Goal: Task Accomplishment & Management: Complete application form

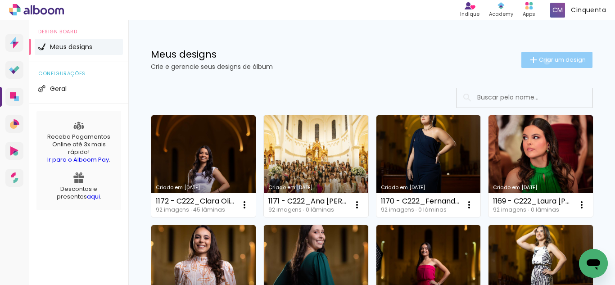
click at [539, 61] on span "Criar um design" at bounding box center [562, 60] width 47 height 6
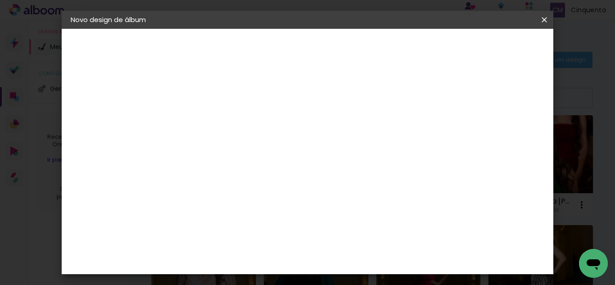
scroll to position [0, 264]
type input "1172 - C222_Farmácia, Odontologia e Nutrição UFJF Julho 2025_Clara Oliveira de …"
type paper-input "1172 - C222_Farmácia, Odontologia e Nutrição UFJF Julho 2025_Clara Oliveira de …"
drag, startPoint x: 440, startPoint y: 124, endPoint x: 453, endPoint y: 124, distance: 13.5
click at [0, 0] on paper-input-container "Título do álbum 1172 - C222_Farmácia, Odontologia e Nutrição UFJF Julho 2025_Cl…" at bounding box center [0, 0] width 0 height 0
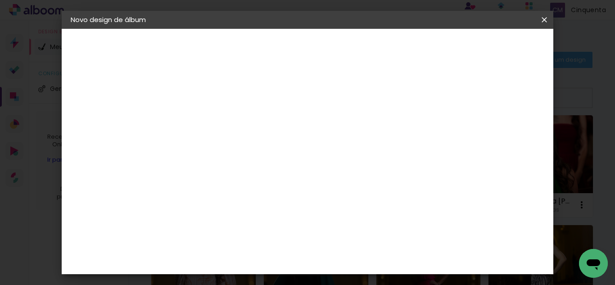
click at [218, 121] on input "1172 - C222_Farmácia, Odontologia e Nutrição UFJF Julho 2025_Clara Oliveira de …" at bounding box center [218, 121] width 0 height 14
drag, startPoint x: 452, startPoint y: 125, endPoint x: 206, endPoint y: 162, distance: 248.9
click at [0, 0] on div "Informações Dê um título ao seu álbum. Avançar" at bounding box center [0, 0] width 0 height 0
paste input "1173 - C222_Farmácia, Odontologia e Nutrição UFJF Julho 2025_Beatriz Yuki Alecr…"
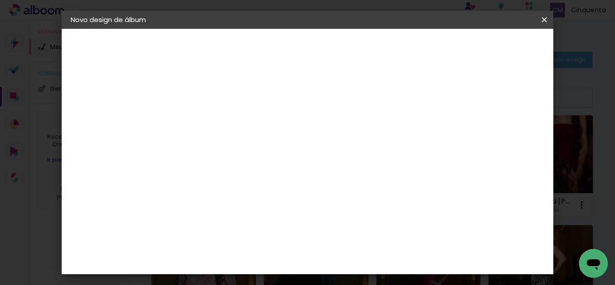
scroll to position [0, 244]
type input "1173 - C222_Farmácia, Odontologia e Nutrição UFJF Julho 2025_Beatriz Yuki Alecr…"
type paper-input "1173 - C222_Farmácia, Odontologia e Nutrição UFJF Julho 2025_Beatriz Yuki Alecr…"
drag, startPoint x: 317, startPoint y: 127, endPoint x: 304, endPoint y: 119, distance: 15.4
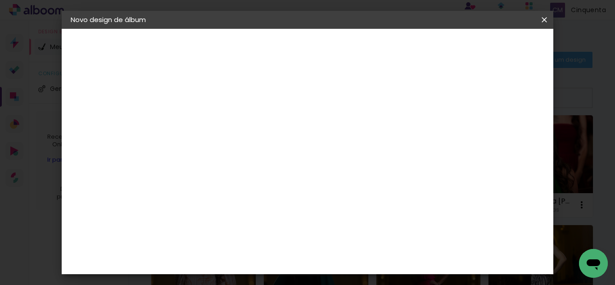
click at [0, 0] on paper-input-container "Título do álbum 1173 - C222_Farmácia, Odontologia e Nutrição UFJF Julho 2025_Be…" at bounding box center [0, 0] width 0 height 0
drag, startPoint x: 315, startPoint y: 125, endPoint x: 330, endPoint y: 126, distance: 15.4
click at [218, 126] on input "1173 - C222_Farmácia, Odontologia e Nutrição UFJF Julho 2025_Beatriz Yuki Alecr…" at bounding box center [218, 121] width 0 height 14
drag, startPoint x: 336, startPoint y: 120, endPoint x: 345, endPoint y: 128, distance: 11.8
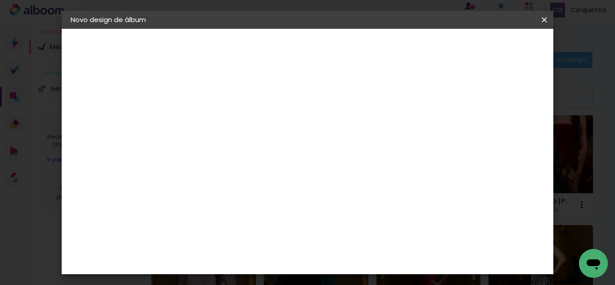
click at [0, 0] on paper-input-container "Título do álbum 1173 - C222_Farmácia, Odontologia e Nutrição UFJF Julho 2025_Be…" at bounding box center [0, 0] width 0 height 0
type input "1173 - C222_Beatriz Yuki Alecrim Oashi"
type paper-input "1173 - C222_Beatriz Yuki Alecrim Oashi"
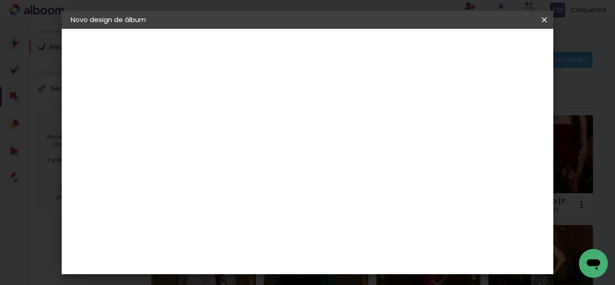
drag, startPoint x: 407, startPoint y: 112, endPoint x: 460, endPoint y: 124, distance: 53.8
click at [0, 0] on div at bounding box center [0, 0] width 0 height 0
drag, startPoint x: 442, startPoint y: 123, endPoint x: 462, endPoint y: 124, distance: 19.4
click at [0, 0] on div at bounding box center [0, 0] width 0 height 0
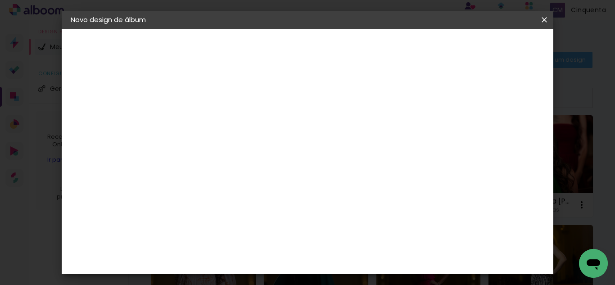
drag, startPoint x: 450, startPoint y: 120, endPoint x: 454, endPoint y: 124, distance: 5.4
click at [218, 121] on input "1173 - C222_Beatriz Yuki Alecrim Oashi" at bounding box center [218, 121] width 0 height 14
click at [218, 123] on input "1173 - C222_Beatriz Yuki Alecrim Oashi" at bounding box center [218, 121] width 0 height 14
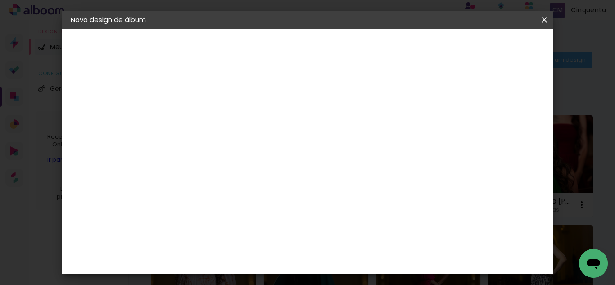
click at [218, 123] on input "1173 - C222_Beatriz Yuki Alecrim Oashi" at bounding box center [218, 121] width 0 height 14
click at [218, 121] on input "1173 - C222_Beatriz Yuki Alecrim Oashi" at bounding box center [218, 121] width 0 height 14
drag, startPoint x: 429, startPoint y: 114, endPoint x: 455, endPoint y: 123, distance: 27.6
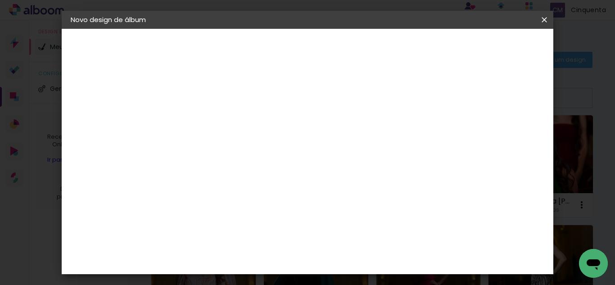
click at [0, 0] on div at bounding box center [0, 0] width 0 height 0
click at [218, 123] on input "1173 - C222_Beatriz Yuki Alecrim Oashi" at bounding box center [218, 121] width 0 height 14
type input "1173 - C222_Beatriz [PERSON_NAME] 46 (40X30 SE)"
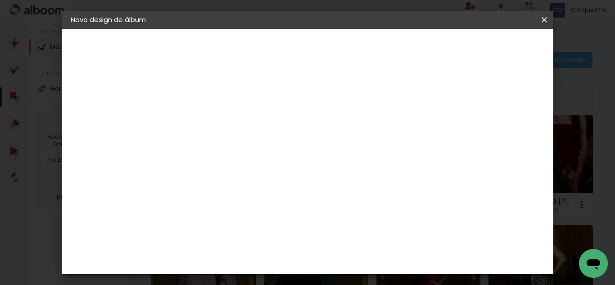
type paper-input "1173 - C222_Beatriz [PERSON_NAME] 46 (40X30 SE)"
click at [0, 0] on slot "Avançar" at bounding box center [0, 0] width 0 height 0
click at [0, 0] on slot "Tamanho Livre" at bounding box center [0, 0] width 0 height 0
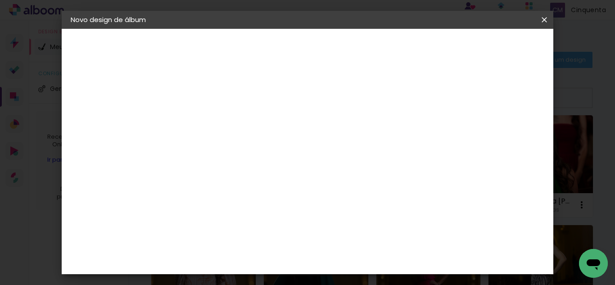
click at [386, 130] on paper-item "Tamanho Livre" at bounding box center [343, 137] width 86 height 20
click at [0, 0] on slot "Avançar" at bounding box center [0, 0] width 0 height 0
type input "1"
type paper-input "1"
click at [222, 107] on input "1" at bounding box center [211, 103] width 31 height 11
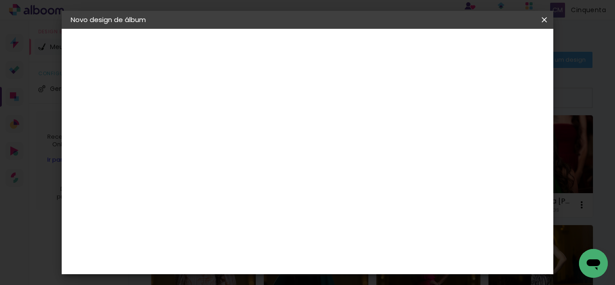
type input "0"
type paper-input "0"
click at [222, 107] on input "0" at bounding box center [211, 103] width 31 height 11
type input "0"
click at [222, 108] on input "0" at bounding box center [211, 103] width 31 height 11
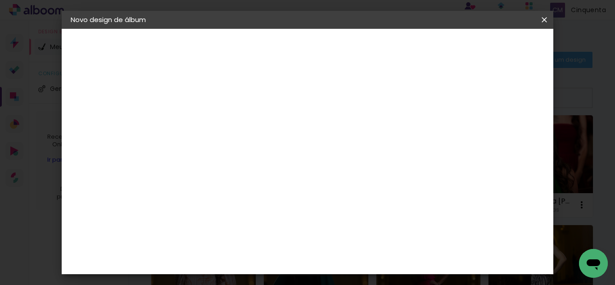
type input "3"
type paper-input "3"
click at [502, 139] on input "3" at bounding box center [500, 135] width 16 height 13
drag, startPoint x: 502, startPoint y: 139, endPoint x: 506, endPoint y: 136, distance: 5.1
type input "2"
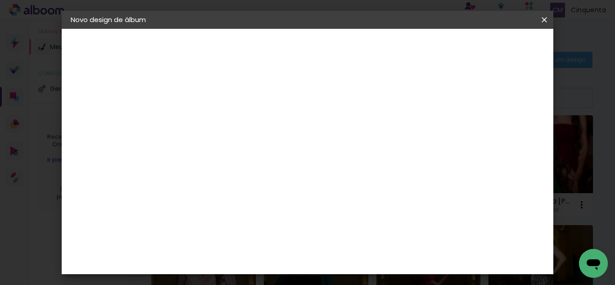
type paper-input "2"
click at [506, 137] on input "2" at bounding box center [502, 135] width 16 height 13
type input "1"
type paper-input "1"
click at [507, 138] on input "1" at bounding box center [502, 135] width 16 height 13
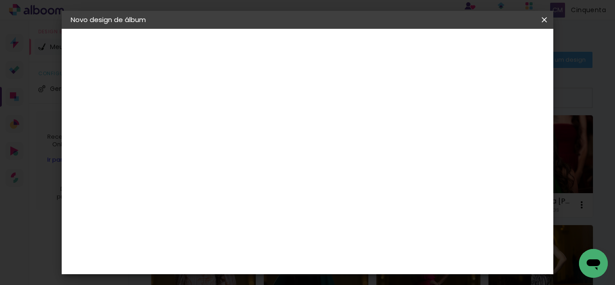
type input "0"
click at [507, 138] on input "0" at bounding box center [502, 135] width 16 height 13
type input "0"
click at [511, 139] on input "0" at bounding box center [503, 135] width 16 height 13
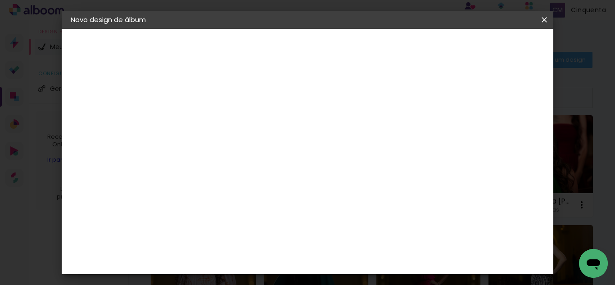
click at [368, 244] on input "60" at bounding box center [356, 243] width 23 height 13
click at [368, 243] on div "60" at bounding box center [362, 243] width 34 height 13
drag, startPoint x: 368, startPoint y: 243, endPoint x: 352, endPoint y: 242, distance: 15.8
click at [353, 244] on input "60" at bounding box center [356, 243] width 23 height 13
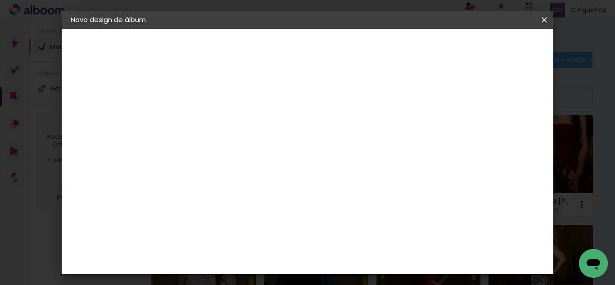
type input "40"
type paper-input "40"
click at [411, 50] on span "Iniciar design" at bounding box center [397, 51] width 27 height 13
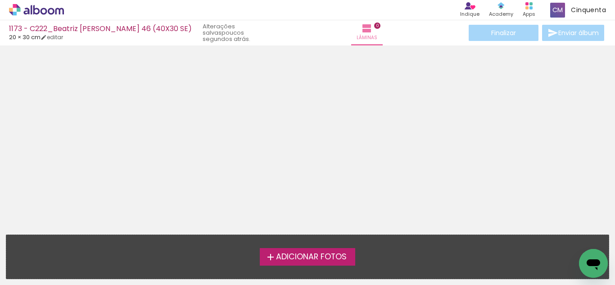
click at [336, 260] on span "Adicionar Fotos" at bounding box center [311, 257] width 71 height 8
click at [0, 0] on input "file" at bounding box center [0, 0] width 0 height 0
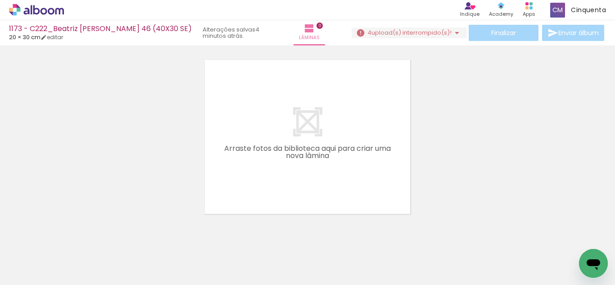
click at [27, 9] on icon at bounding box center [26, 11] width 6 height 7
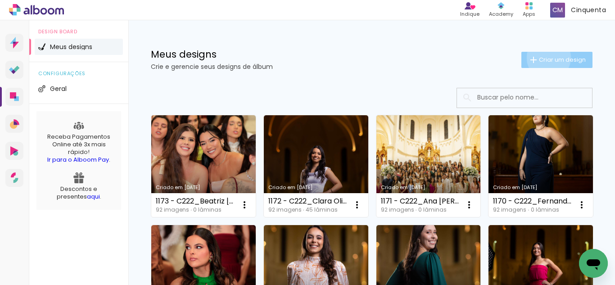
click at [540, 58] on span "Criar um design" at bounding box center [562, 60] width 47 height 6
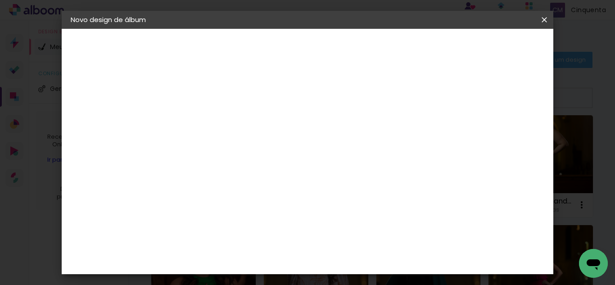
drag, startPoint x: 355, startPoint y: 124, endPoint x: 332, endPoint y: 132, distance: 24.3
click at [0, 0] on paper-input-container "Título do álbum 1174 - C222_Farmácia, Odontologia e Nutrição UFJF Julho 2025_Da…" at bounding box center [0, 0] width 0 height 0
drag, startPoint x: 438, startPoint y: 122, endPoint x: 468, endPoint y: 100, distance: 36.7
click at [218, 117] on input "1174 - C222_Daniel Ribeiro Freire" at bounding box center [218, 121] width 0 height 14
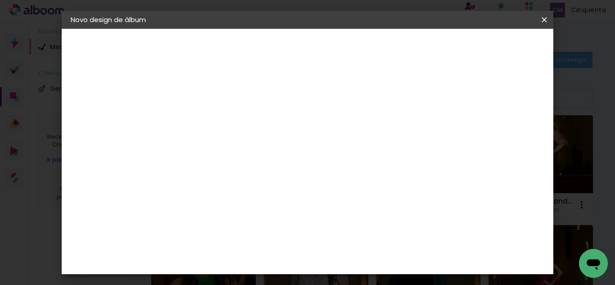
type input "1174 - C222_Daniel Ribeiro Freire 46 (40X30"
type paper-input "1174 - C222_Daniel Ribeiro Freire 46 (40X30"
drag, startPoint x: 402, startPoint y: 128, endPoint x: 451, endPoint y: 122, distance: 49.9
click at [0, 0] on paper-input-container "Título do álbum 1174 - C222_Daniel Ribeiro Freire 46 (40X30" at bounding box center [0, 0] width 0 height 0
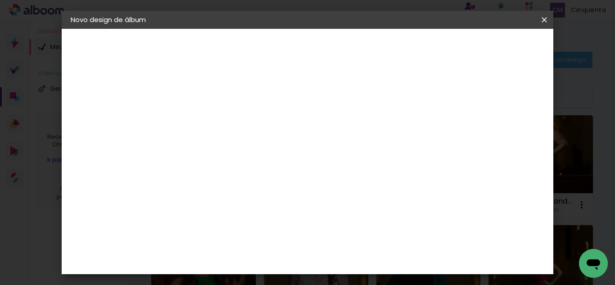
scroll to position [0, 28]
drag, startPoint x: 446, startPoint y: 121, endPoint x: 454, endPoint y: 126, distance: 9.5
click at [0, 0] on div at bounding box center [0, 0] width 0 height 0
click at [218, 121] on input "1174 - C222_Daniel Ribeiro Freire 46 (40X30" at bounding box center [218, 121] width 0 height 14
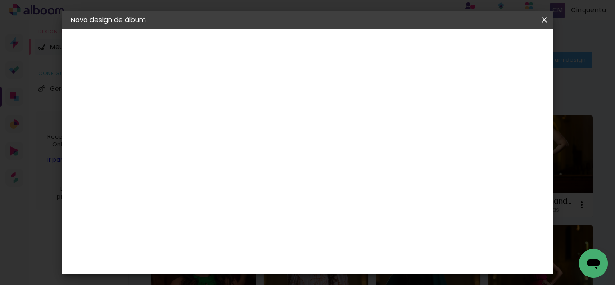
click at [218, 122] on input "1174 - C222_Daniel Ribeiro Freire 46 (40X30 EP )" at bounding box center [218, 121] width 0 height 14
type input "1174 - C222_Daniel Ribeiro Freire 46 (40X30 EP)"
type paper-input "1174 - C222_Daniel Ribeiro Freire 46 (40X30 EP)"
drag, startPoint x: 530, startPoint y: 43, endPoint x: 526, endPoint y: 46, distance: 5.1
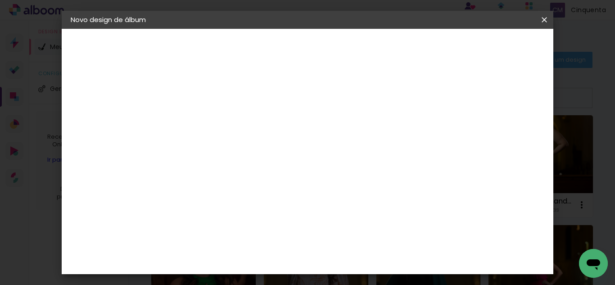
click at [310, 43] on paper-button "Avançar" at bounding box center [288, 47] width 44 height 15
click at [386, 147] on paper-listbox "Tamanho Livre Sugerir uma encadernadora" at bounding box center [343, 157] width 86 height 84
click at [386, 135] on paper-item "Tamanho Livre" at bounding box center [343, 137] width 86 height 20
click at [0, 0] on slot "Avançar" at bounding box center [0, 0] width 0 height 0
type input "4"
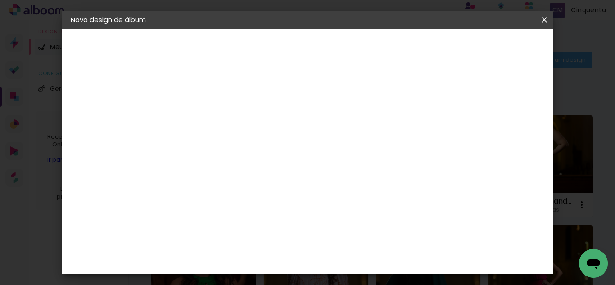
type paper-input "4"
click at [504, 140] on input "4" at bounding box center [499, 135] width 16 height 13
type input "3"
type paper-input "3"
click at [504, 140] on input "3" at bounding box center [500, 135] width 16 height 13
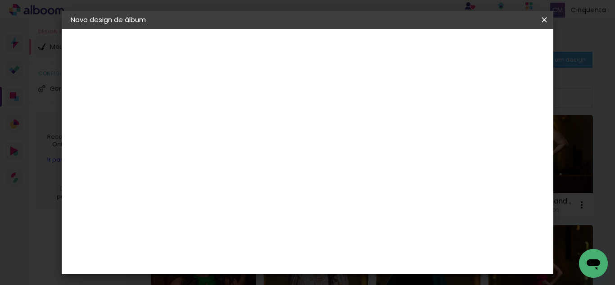
type input "2"
type paper-input "2"
click at [504, 140] on input "2" at bounding box center [502, 135] width 16 height 13
type input "1"
type paper-input "1"
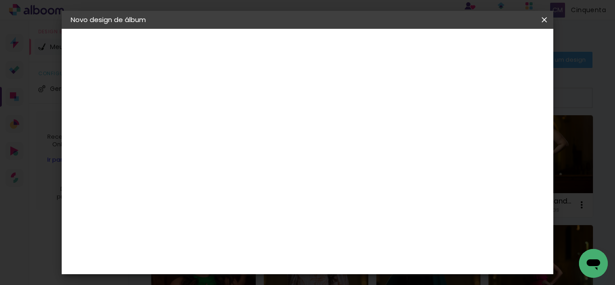
click at [505, 140] on input "1" at bounding box center [502, 135] width 16 height 13
type input "0"
click at [507, 140] on input "0" at bounding box center [503, 135] width 16 height 13
type input "0"
drag, startPoint x: 507, startPoint y: 140, endPoint x: 293, endPoint y: 151, distance: 214.0
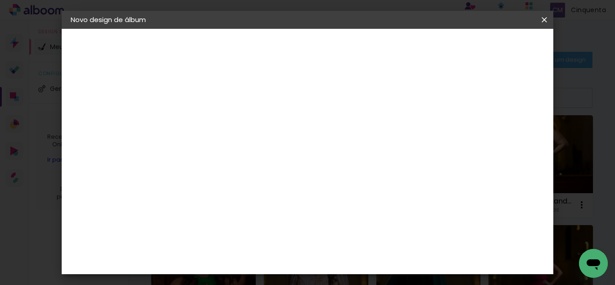
click at [507, 141] on input "0" at bounding box center [503, 135] width 16 height 13
type input "1"
type paper-input "1"
click at [221, 106] on input "1" at bounding box center [211, 103] width 31 height 11
type input "0"
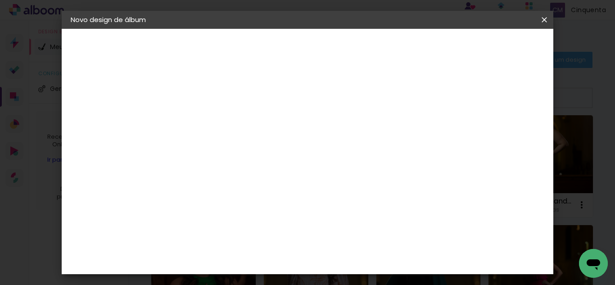
type paper-input "0"
click at [221, 106] on input "0" at bounding box center [211, 103] width 31 height 11
type input "0"
click at [221, 106] on input "0" at bounding box center [211, 103] width 31 height 11
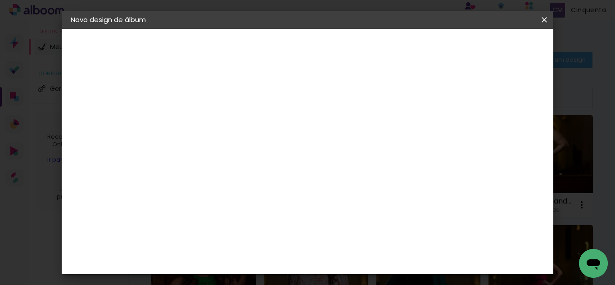
click at [364, 245] on input "60" at bounding box center [356, 243] width 23 height 13
type input "40"
type paper-input "40"
click at [420, 53] on paper-button "Iniciar design" at bounding box center [397, 51] width 45 height 22
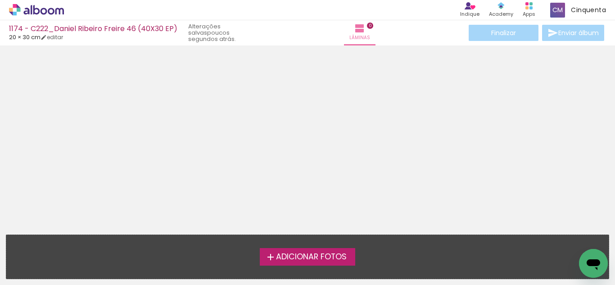
click at [283, 256] on span "Adicionar Fotos" at bounding box center [311, 257] width 71 height 8
click at [0, 0] on input "file" at bounding box center [0, 0] width 0 height 0
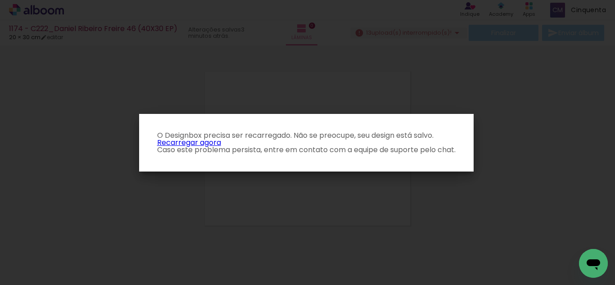
click at [194, 142] on link "Recarregar agora" at bounding box center [189, 142] width 64 height 10
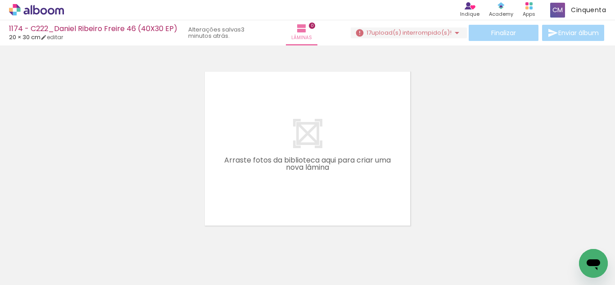
click at [16, 279] on paper-button "Adicionar Fotos" at bounding box center [28, 272] width 44 height 14
click at [0, 0] on input "file" at bounding box center [0, 0] width 0 height 0
click at [47, 7] on icon at bounding box center [36, 10] width 55 height 12
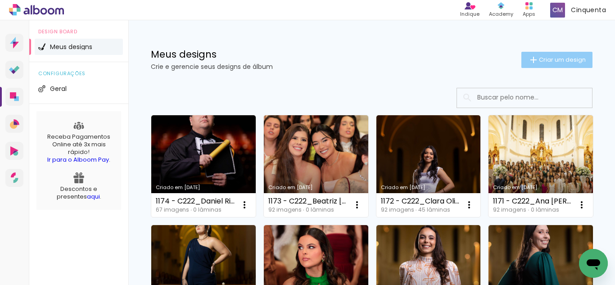
click at [528, 63] on iron-icon at bounding box center [533, 59] width 11 height 11
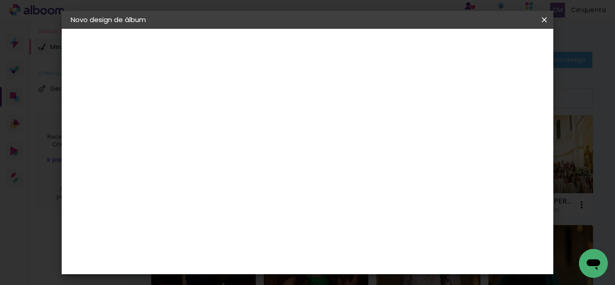
click at [218, 123] on input at bounding box center [218, 121] width 0 height 14
type input "1175 - C222__Eduarda Barbosa Freitas 46 (40X30"
type paper-input "1175 - C222__Eduarda Barbosa Freitas 46 (40X30"
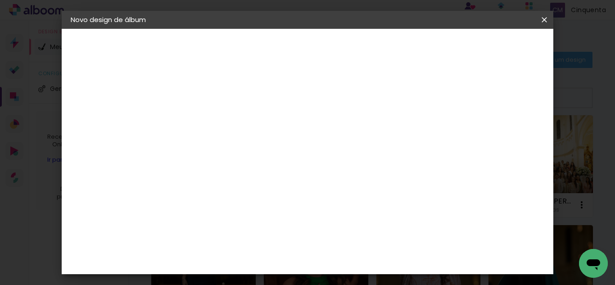
drag, startPoint x: 448, startPoint y: 117, endPoint x: 455, endPoint y: 123, distance: 8.6
click at [0, 0] on div at bounding box center [0, 0] width 0 height 0
click at [218, 122] on input "1175 - C222__Eduarda Barbosa Freitas 46 (40X30" at bounding box center [218, 121] width 0 height 14
type input "1175 - C222__Eduarda Barbosa Freitas 46 (40X30 EK)"
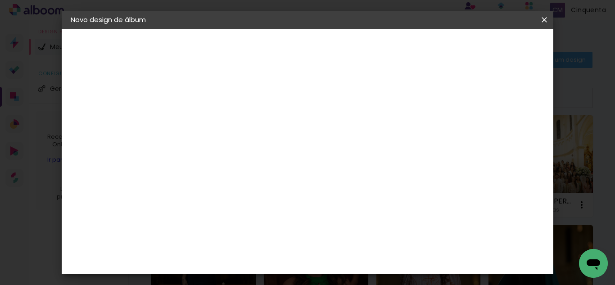
type paper-input "1175 - C222__Eduarda Barbosa Freitas 46 (40X30 EK)"
click at [310, 55] on paper-button "Avançar" at bounding box center [288, 47] width 44 height 15
click at [386, 142] on paper-item "Tamanho Livre" at bounding box center [343, 137] width 86 height 20
click at [0, 0] on slot "Avançar" at bounding box center [0, 0] width 0 height 0
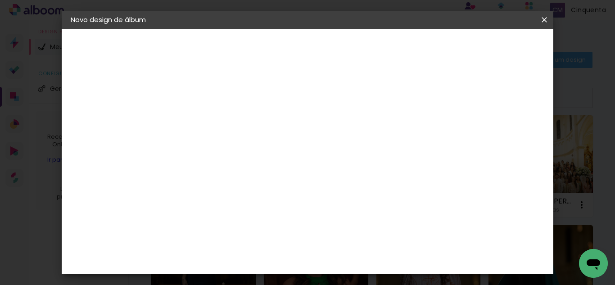
type input "4"
type paper-input "4"
click at [502, 140] on input "4" at bounding box center [500, 135] width 16 height 13
type input "3"
type paper-input "3"
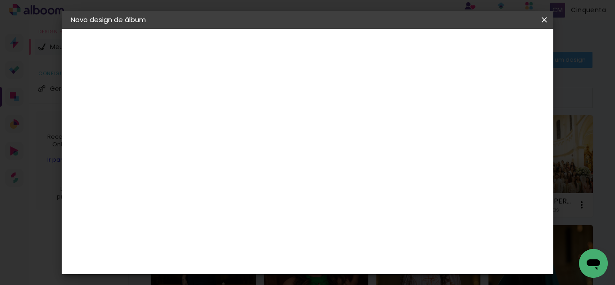
click at [502, 140] on input "3" at bounding box center [501, 135] width 16 height 13
type input "2"
type paper-input "2"
click at [503, 140] on input "2" at bounding box center [501, 135] width 16 height 13
type input "1"
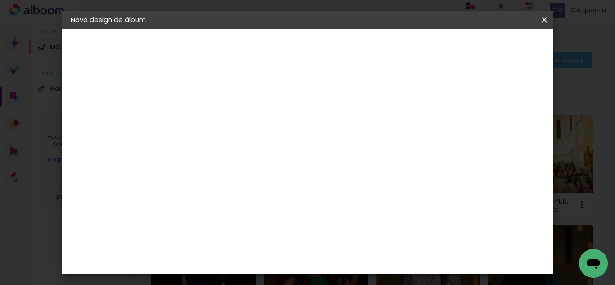
type paper-input "1"
click at [508, 140] on input "1" at bounding box center [502, 135] width 16 height 13
type input "0"
click at [508, 140] on input "0" at bounding box center [502, 135] width 16 height 13
type input "0"
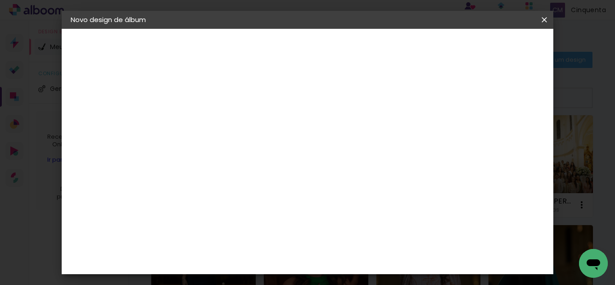
click at [508, 140] on input "0" at bounding box center [503, 135] width 16 height 13
type input "1"
type paper-input "1"
click at [224, 108] on input "1" at bounding box center [211, 103] width 31 height 11
type input "0"
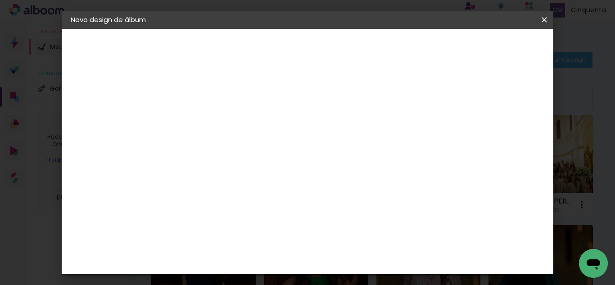
type paper-input "0"
click at [224, 108] on input "0" at bounding box center [211, 103] width 31 height 11
type input "0"
click at [224, 108] on input "0" at bounding box center [211, 103] width 31 height 11
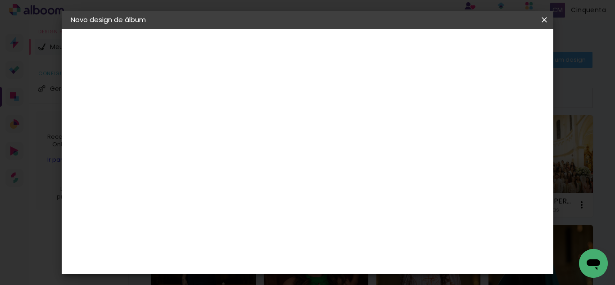
click at [363, 247] on input "60" at bounding box center [356, 243] width 23 height 13
type input "40"
type paper-input "40"
click at [411, 48] on span "Iniciar design" at bounding box center [397, 51] width 27 height 13
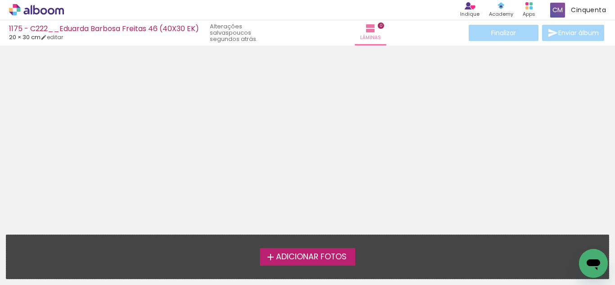
click at [298, 254] on span "Adicionar Fotos" at bounding box center [311, 257] width 71 height 8
click at [0, 0] on input "file" at bounding box center [0, 0] width 0 height 0
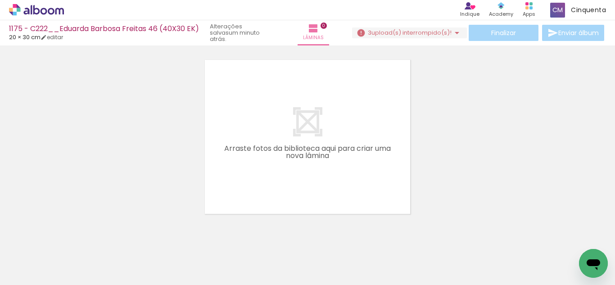
click at [33, 4] on icon at bounding box center [36, 10] width 55 height 12
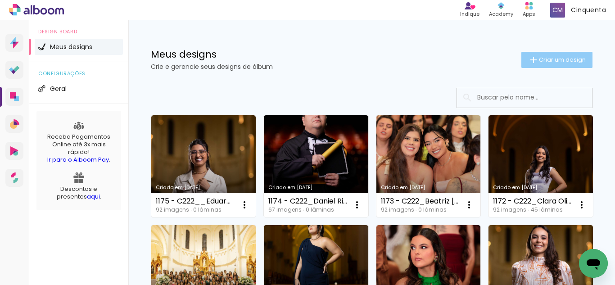
click at [559, 58] on span "Criar um design" at bounding box center [562, 60] width 47 height 6
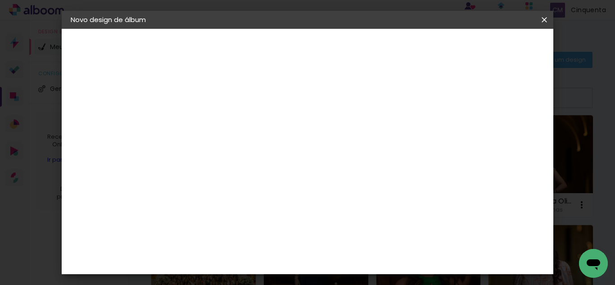
drag, startPoint x: 325, startPoint y: 125, endPoint x: 334, endPoint y: 162, distance: 38.9
click at [0, 0] on div "Informações Dê um título ao seu álbum. Avançar" at bounding box center [0, 0] width 0 height 0
drag, startPoint x: 366, startPoint y: 122, endPoint x: 441, endPoint y: 104, distance: 76.8
click at [0, 0] on paper-input-container "Título do álbum 1176 - C222_Valquiria de [PERSON_NAME]" at bounding box center [0, 0] width 0 height 0
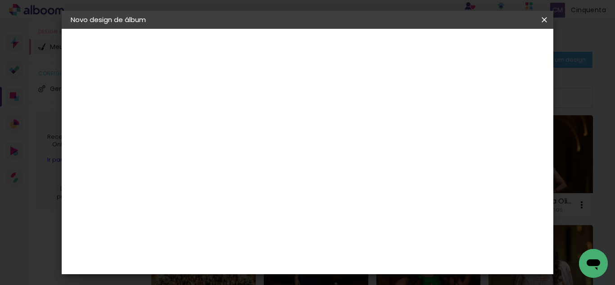
click at [218, 121] on input "1176 - C222_Valquiria de [PERSON_NAME]" at bounding box center [218, 121] width 0 height 14
type input "1176 - C222_Valquiria de [PERSON_NAME] 46 (40X30"
type paper-input "1176 - C222_Valquiria de [PERSON_NAME] 46 (40X30"
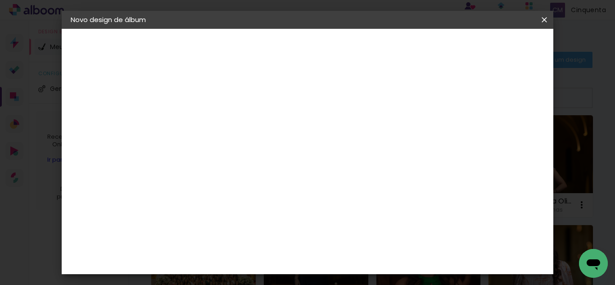
drag, startPoint x: 449, startPoint y: 119, endPoint x: 457, endPoint y: 126, distance: 10.8
click at [0, 0] on div at bounding box center [0, 0] width 0 height 0
drag, startPoint x: 441, startPoint y: 122, endPoint x: 461, endPoint y: 126, distance: 20.0
click at [0, 0] on div at bounding box center [0, 0] width 0 height 0
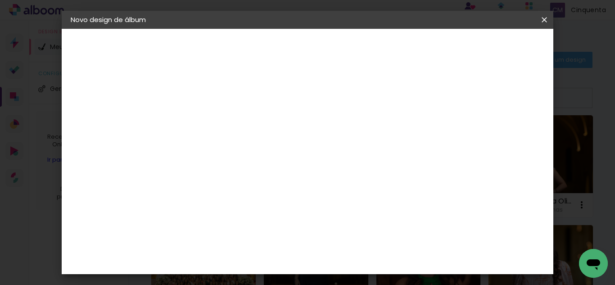
click at [218, 121] on input "1176 - C222_Valquiria de [PERSON_NAME] 46 (40X30" at bounding box center [218, 121] width 0 height 14
click at [218, 123] on input "1176 - C222_Valquiria de [PERSON_NAME] 46 (40X30" at bounding box center [218, 121] width 0 height 14
type input "1176 - C222_Valquiria de [PERSON_NAME] 46 (40X30 SE)"
type paper-input "1176 - C222_Valquiria de [PERSON_NAME] 46 (40X30 SE)"
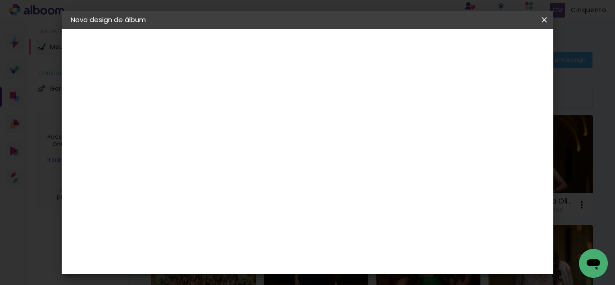
scroll to position [0, 0]
click at [310, 52] on paper-button "Avançar" at bounding box center [288, 47] width 44 height 15
click at [386, 154] on div at bounding box center [343, 154] width 86 height 12
click at [386, 135] on paper-item "Tamanho Livre" at bounding box center [343, 137] width 86 height 20
click at [400, 56] on header "Fornecedor Escolha um fornecedor ou avance com o tamanho livre. Voltar Avançar" at bounding box center [289, 56] width 221 height 54
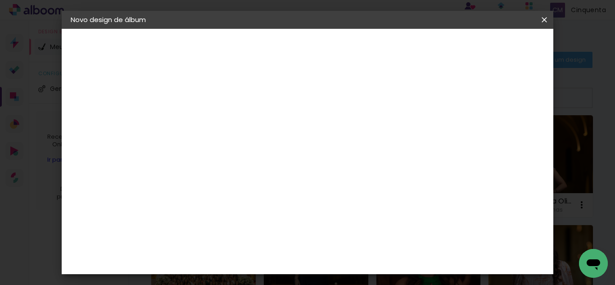
click at [0, 0] on slot "Avançar" at bounding box center [0, 0] width 0 height 0
type input "4"
type paper-input "4"
click at [503, 141] on input "4" at bounding box center [500, 135] width 16 height 13
type input "3"
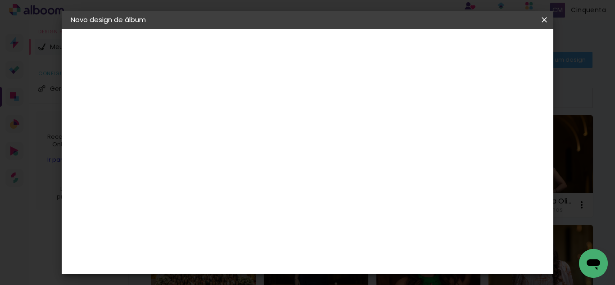
type paper-input "3"
click at [503, 141] on input "3" at bounding box center [500, 135] width 16 height 13
type input "2"
type paper-input "2"
click at [504, 141] on input "2" at bounding box center [501, 135] width 16 height 13
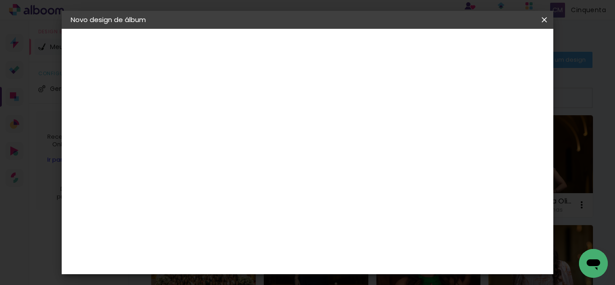
type input "1"
type paper-input "1"
click at [505, 141] on input "1" at bounding box center [502, 135] width 16 height 13
type input "0"
click at [505, 141] on input "0" at bounding box center [503, 135] width 16 height 13
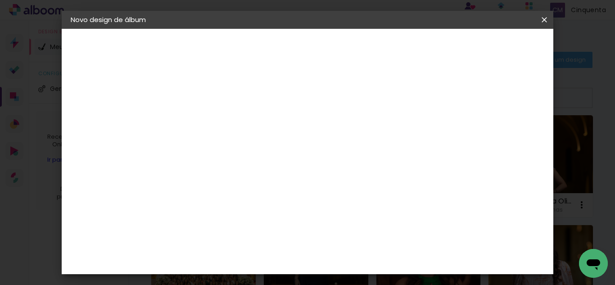
type input "0"
click at [505, 141] on input "0" at bounding box center [503, 135] width 16 height 13
type input "1"
type paper-input "1"
click at [223, 106] on input "1" at bounding box center [211, 103] width 31 height 11
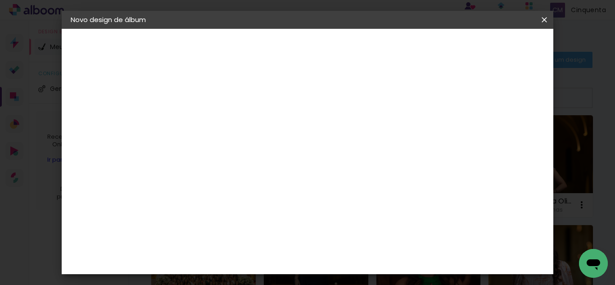
type input "0"
type paper-input "0"
click at [223, 106] on input "0" at bounding box center [211, 103] width 31 height 11
type input "0"
click at [223, 106] on input "0" at bounding box center [211, 103] width 31 height 11
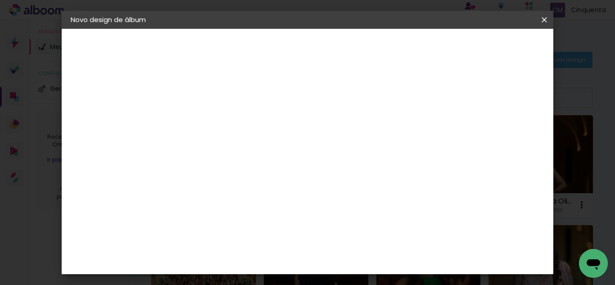
scroll to position [85, 0]
click at [367, 244] on input "60" at bounding box center [356, 243] width 23 height 13
click at [361, 244] on input "60" at bounding box center [356, 243] width 23 height 13
type input "40"
type paper-input "40"
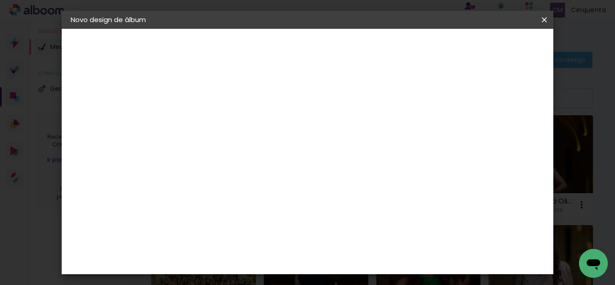
click at [411, 47] on span "Iniciar design" at bounding box center [397, 51] width 27 height 13
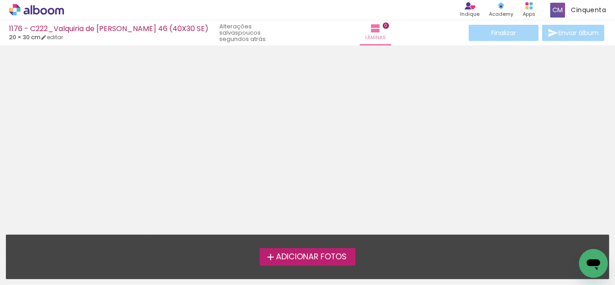
click at [295, 256] on span "Adicionar Fotos" at bounding box center [311, 257] width 71 height 8
click at [0, 0] on input "file" at bounding box center [0, 0] width 0 height 0
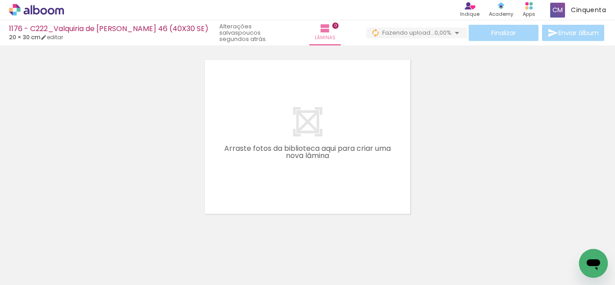
click at [205, 183] on quentale-layouter at bounding box center [307, 137] width 205 height 154
click at [33, 275] on span "Adicionar Fotos" at bounding box center [31, 273] width 27 height 10
click at [0, 0] on input "file" at bounding box center [0, 0] width 0 height 0
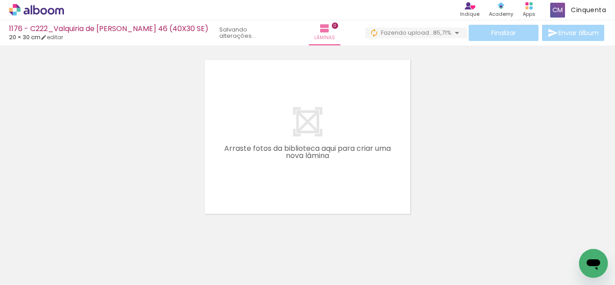
drag, startPoint x: 469, startPoint y: 102, endPoint x: 399, endPoint y: 121, distance: 72.3
click at [465, 104] on div at bounding box center [307, 125] width 615 height 177
click at [0, 281] on div "Biblioteca 7 fotos Todas as fotos Não utilizadas Adicionar Fotos" at bounding box center [0, 257] width 0 height 56
click at [30, 277] on span "Adicionar Fotos" at bounding box center [31, 273] width 27 height 10
click at [0, 0] on input "file" at bounding box center [0, 0] width 0 height 0
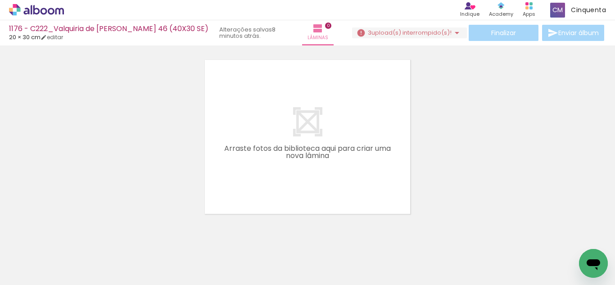
click at [52, 15] on icon at bounding box center [36, 10] width 55 height 12
